Goal: Book appointment/travel/reservation

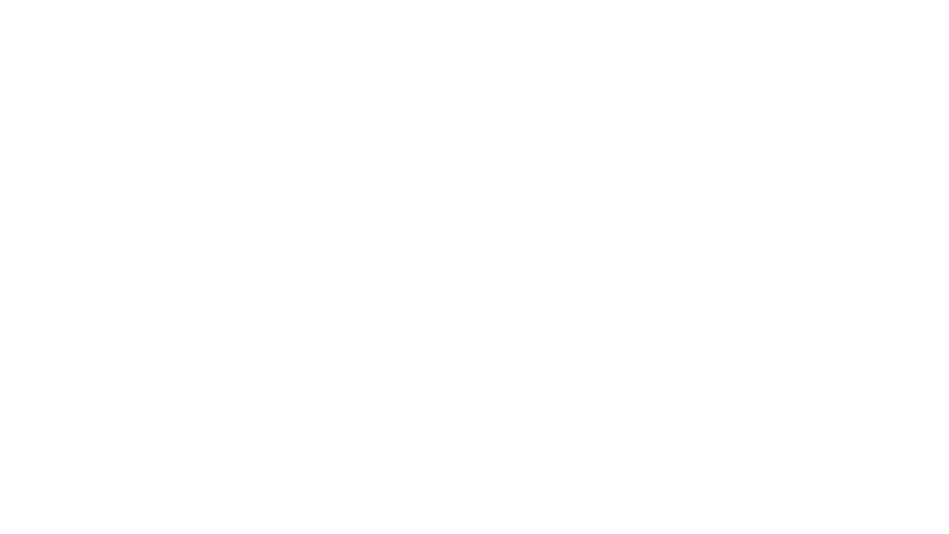
select select "**"
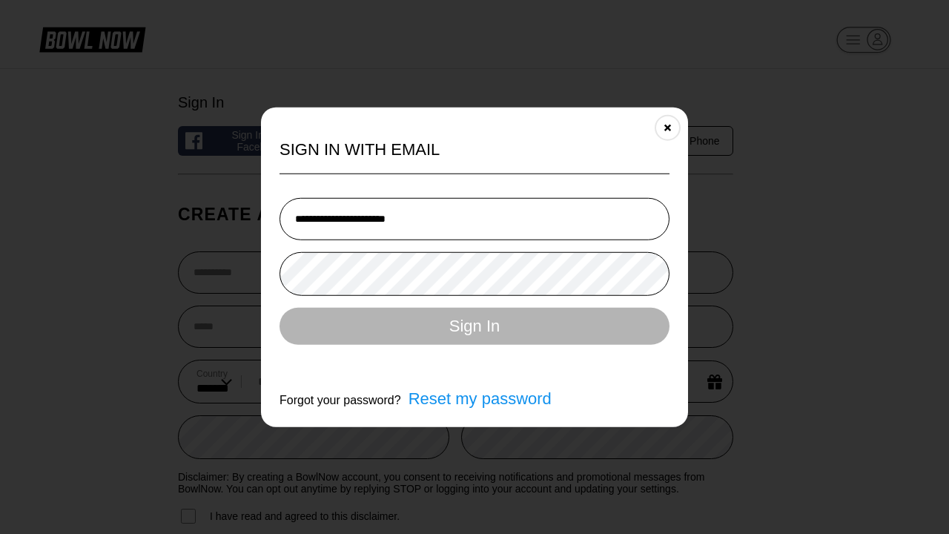
type input "**********"
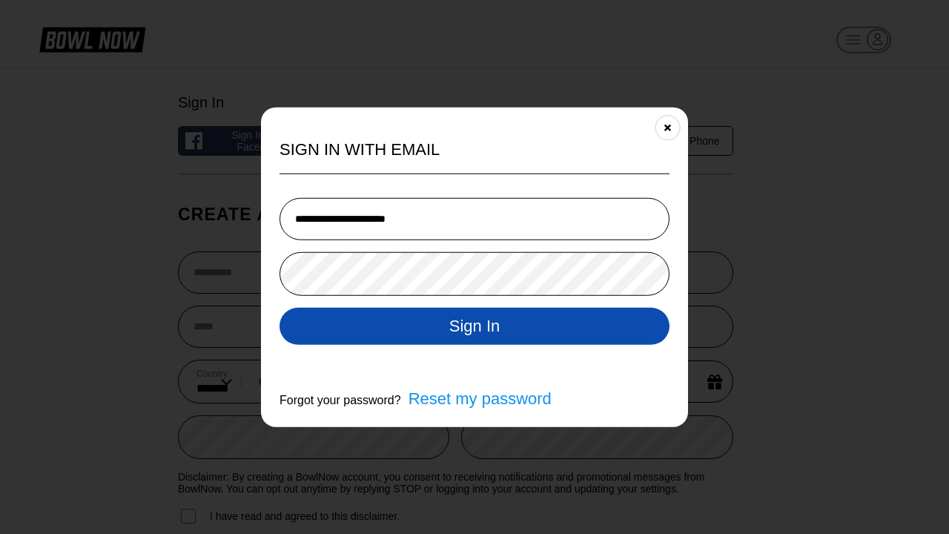
click at [474, 327] on button "Sign In" at bounding box center [475, 325] width 390 height 37
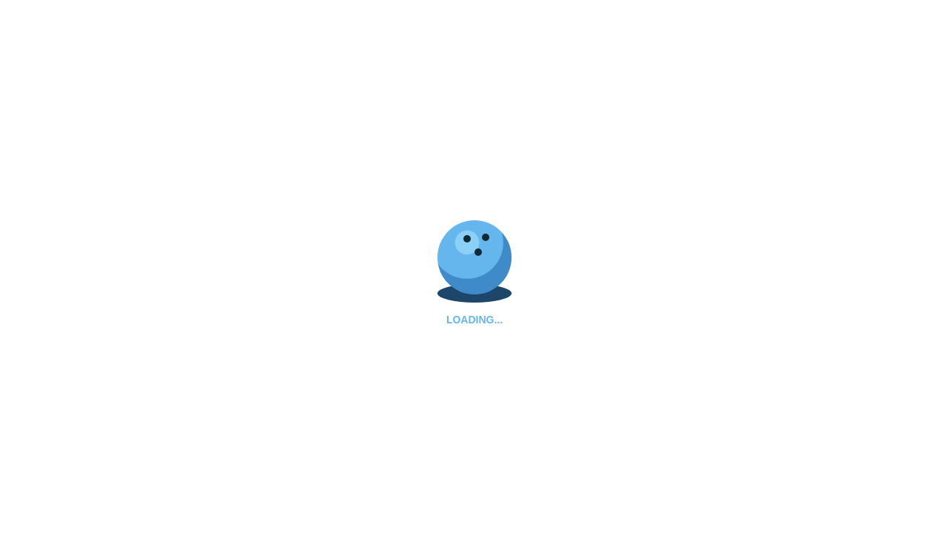
scroll to position [0, 297]
